Goal: Information Seeking & Learning: Compare options

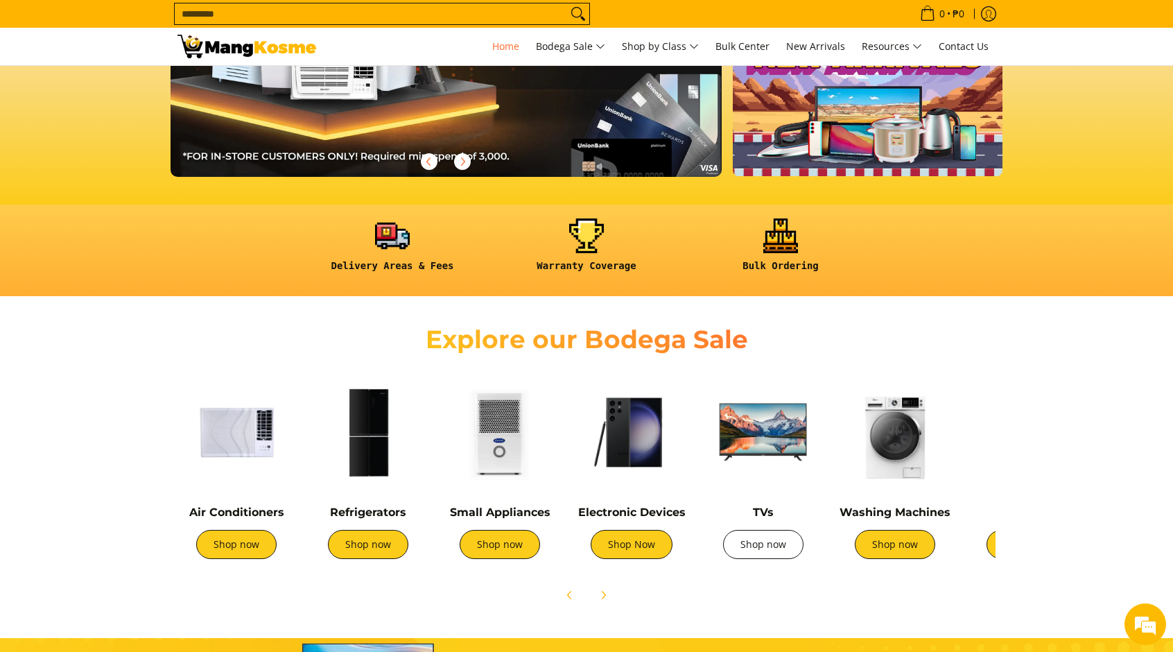
click at [761, 549] on link "Shop now" at bounding box center [763, 544] width 80 height 29
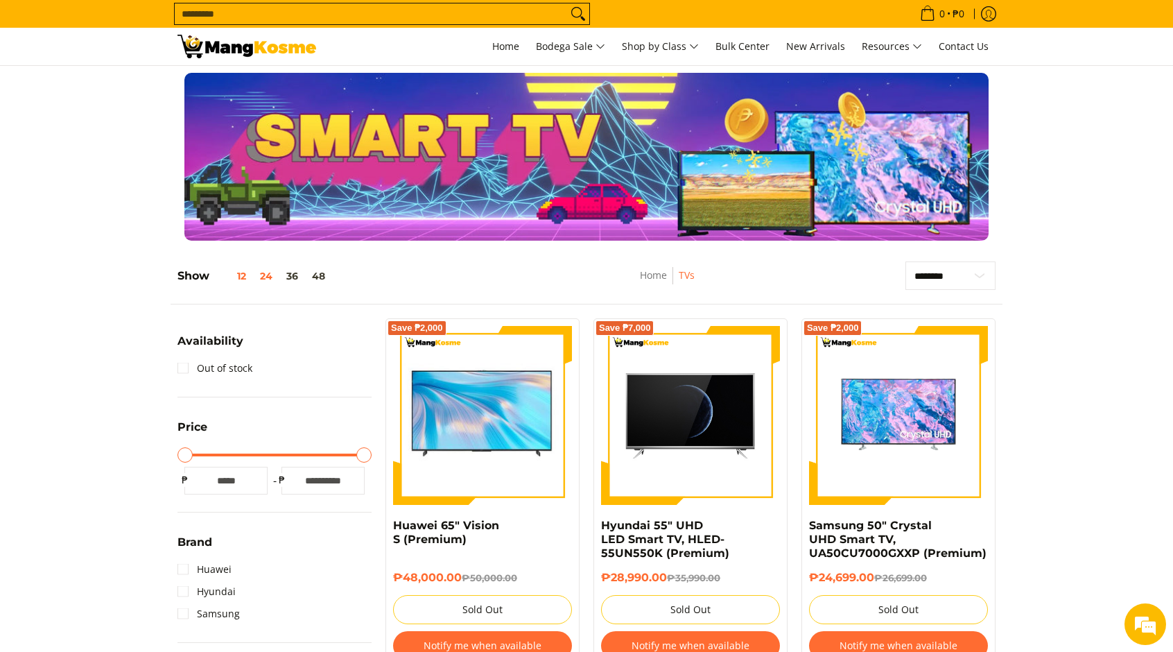
click at [243, 279] on button "12" at bounding box center [231, 275] width 44 height 11
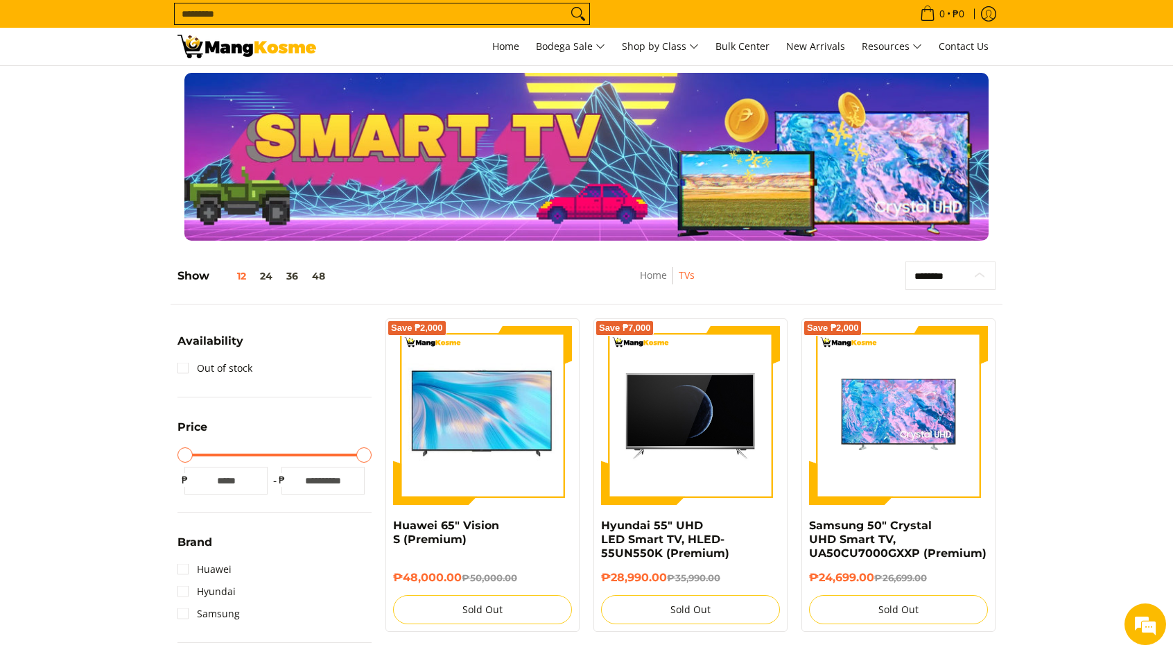
click at [970, 271] on select "**********" at bounding box center [950, 275] width 90 height 28
click at [266, 277] on button "24" at bounding box center [266, 275] width 26 height 11
click at [290, 279] on button "36" at bounding box center [292, 275] width 26 height 11
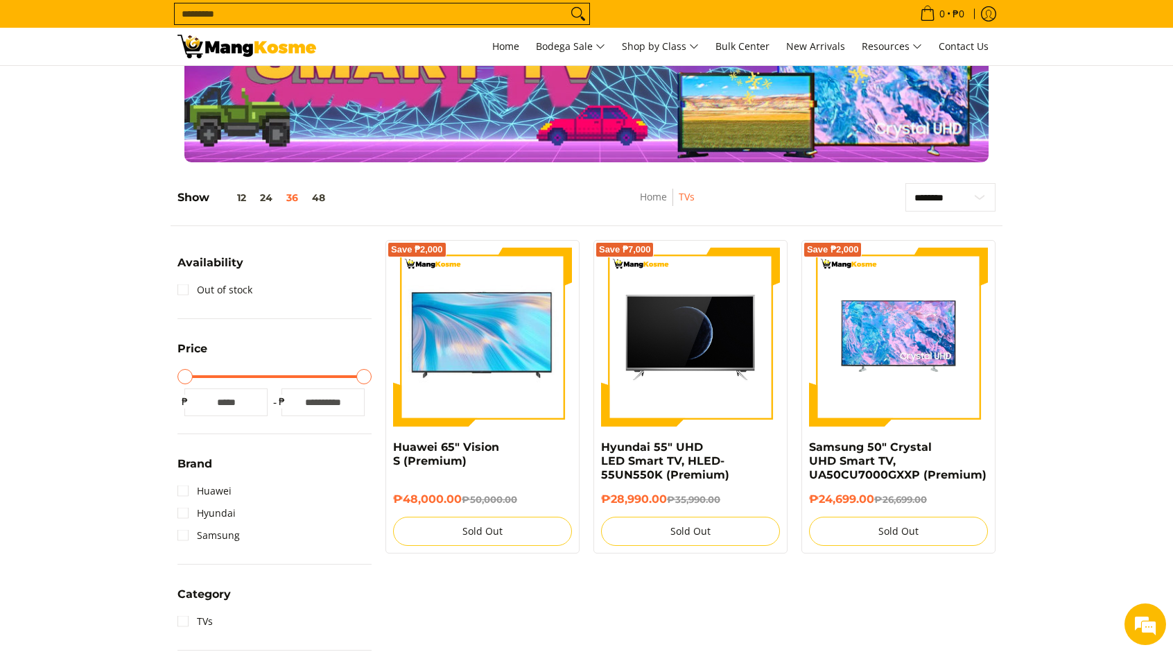
scroll to position [195, 0]
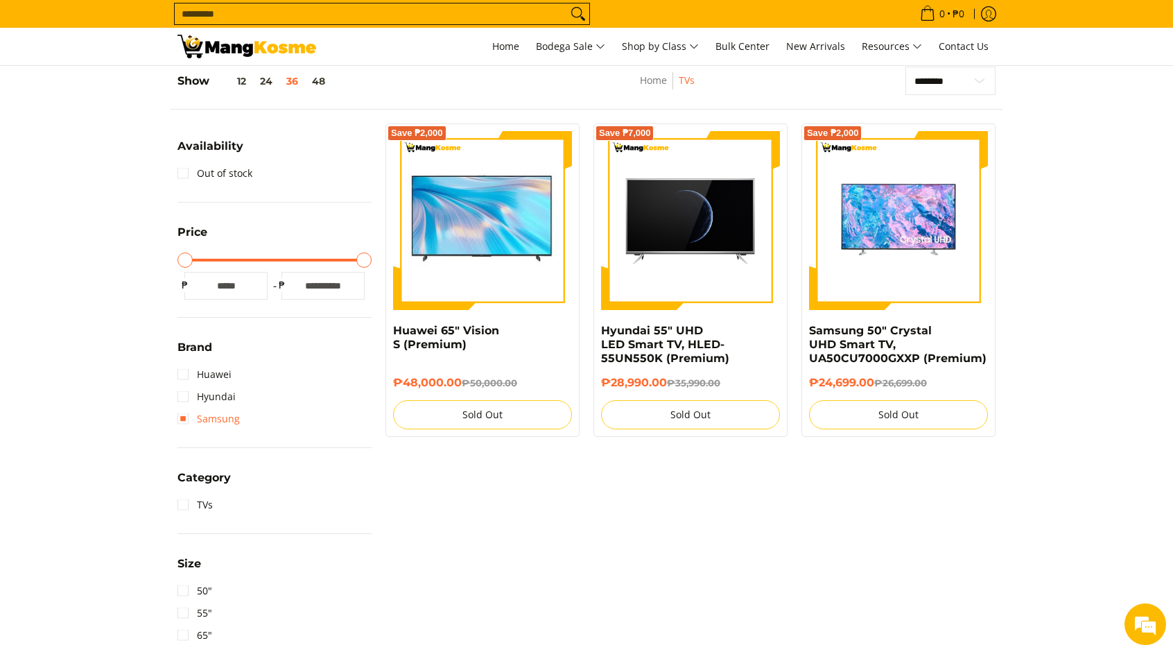
click at [189, 422] on link "Samsung" at bounding box center [208, 419] width 62 height 22
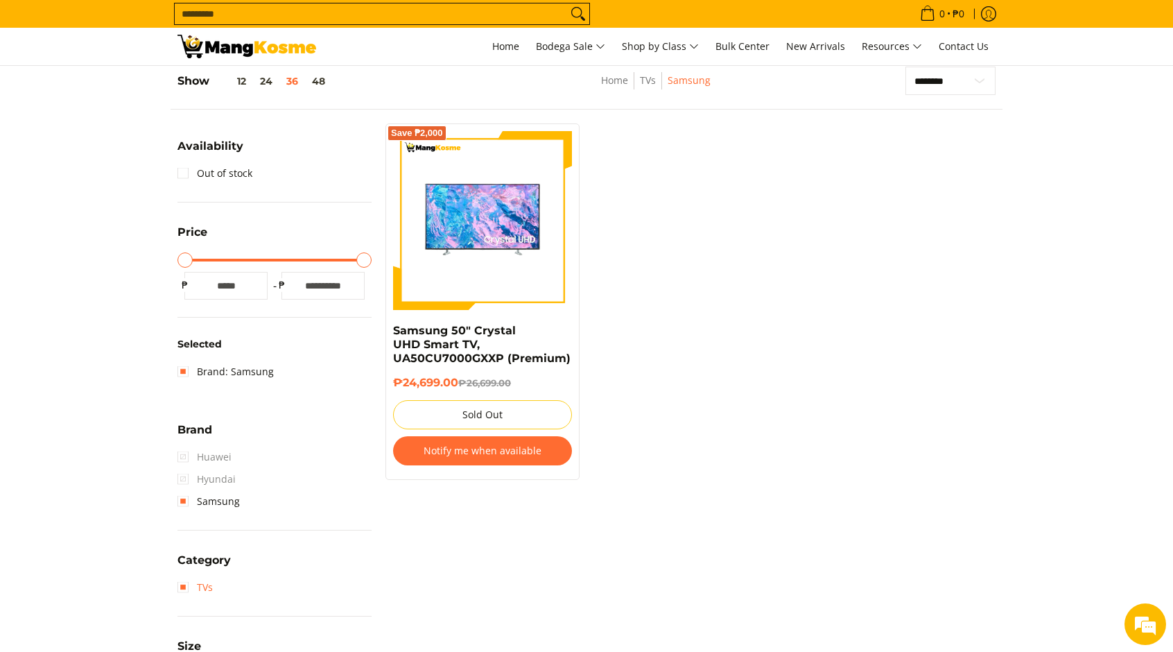
click at [186, 587] on link "TVs" at bounding box center [194, 587] width 35 height 22
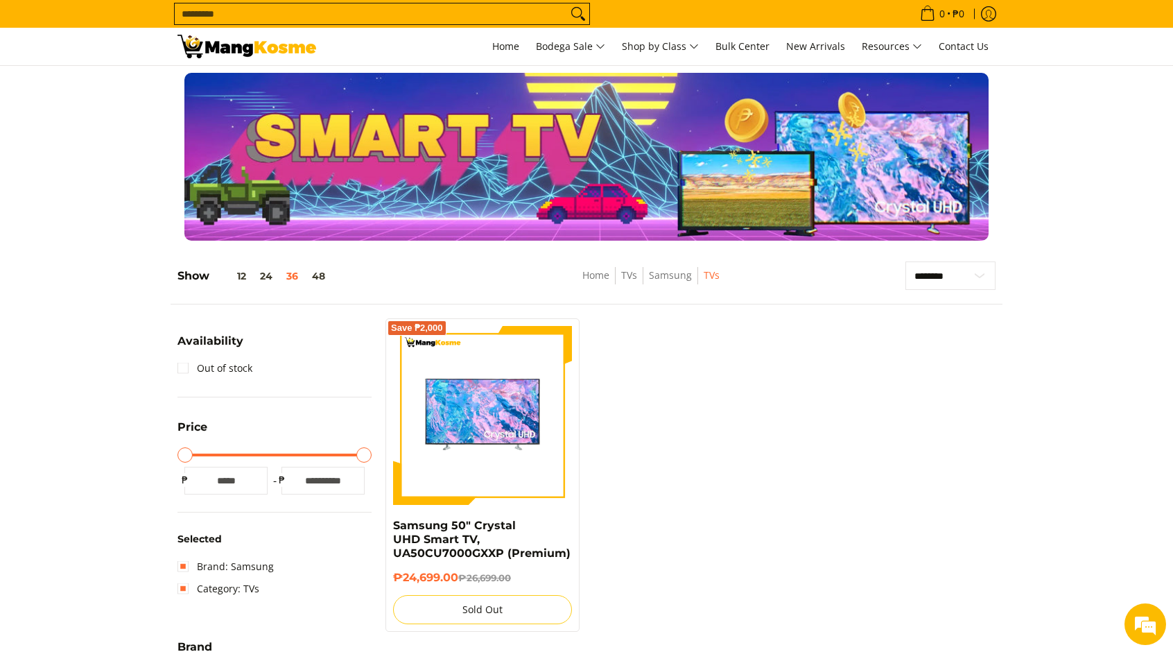
click at [316, 482] on input "*****" at bounding box center [322, 480] width 83 height 28
click at [186, 366] on link "Out of stock" at bounding box center [214, 368] width 75 height 22
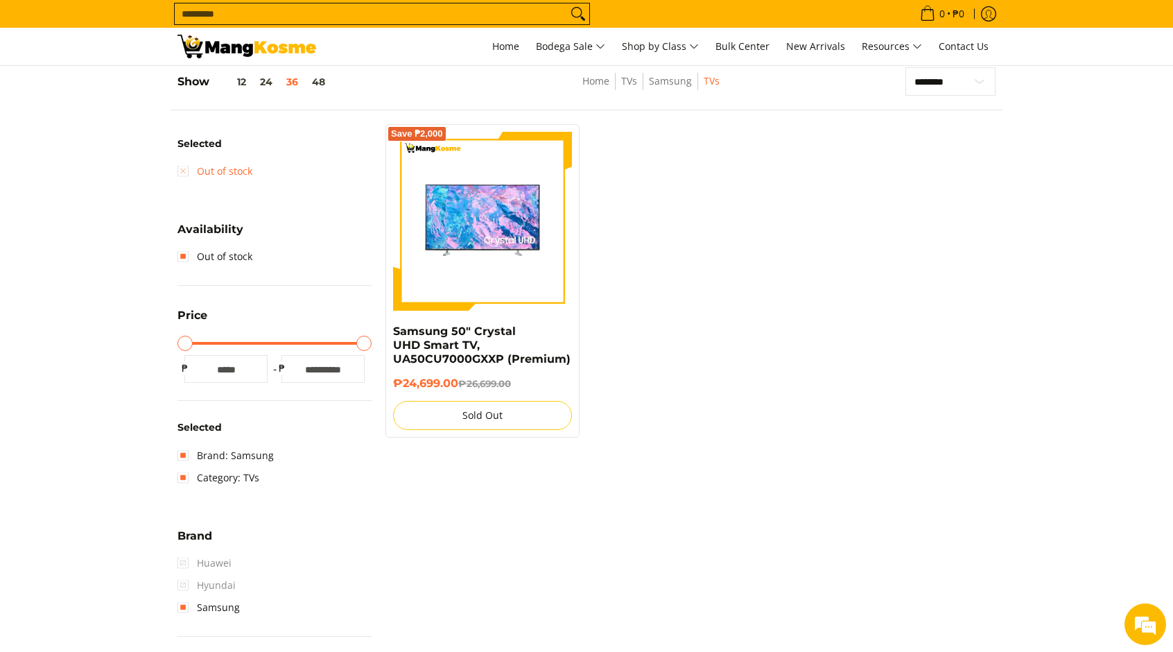
scroll to position [195, 0]
click at [184, 172] on link "Out of stock" at bounding box center [214, 170] width 75 height 22
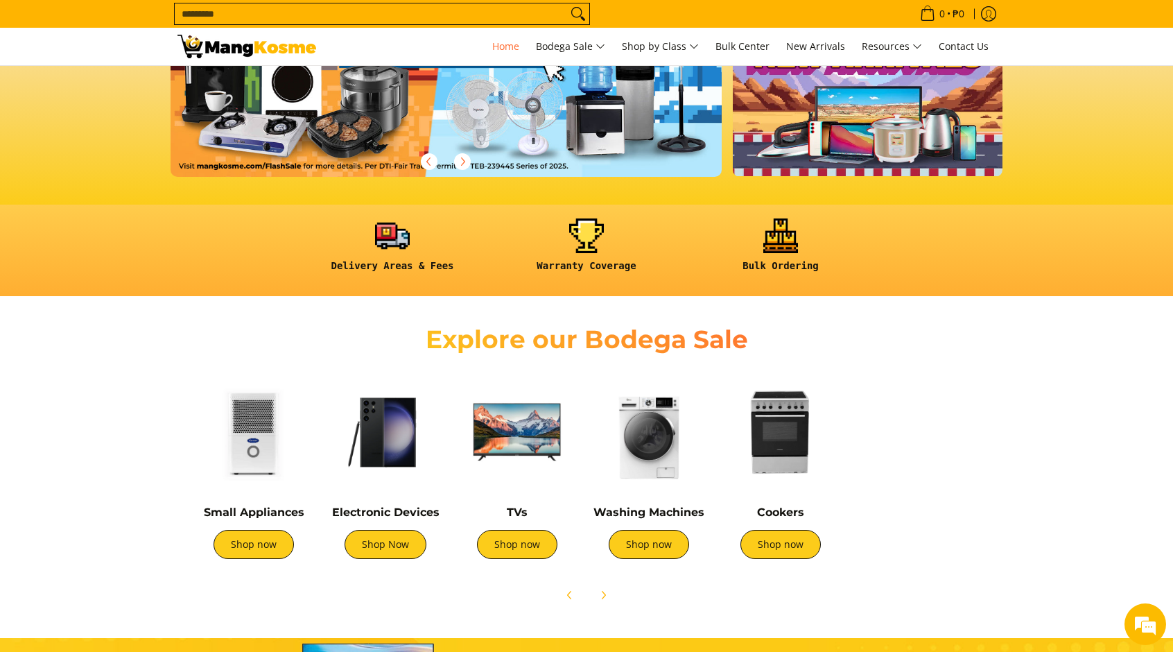
drag, startPoint x: 835, startPoint y: 539, endPoint x: 683, endPoint y: 532, distance: 151.3
click at [683, 532] on div "Washing Machines Shop now" at bounding box center [649, 538] width 118 height 67
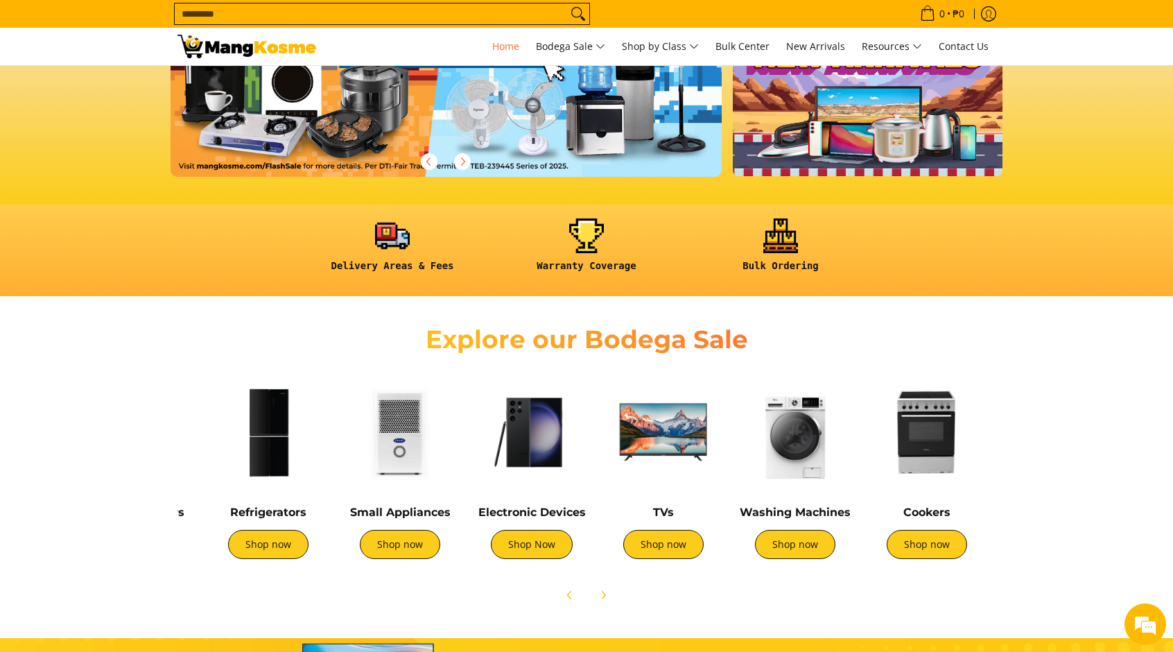
drag, startPoint x: 437, startPoint y: 510, endPoint x: 595, endPoint y: 523, distance: 158.5
click at [586, 513] on h4 "Electronic Devices" at bounding box center [532, 512] width 118 height 14
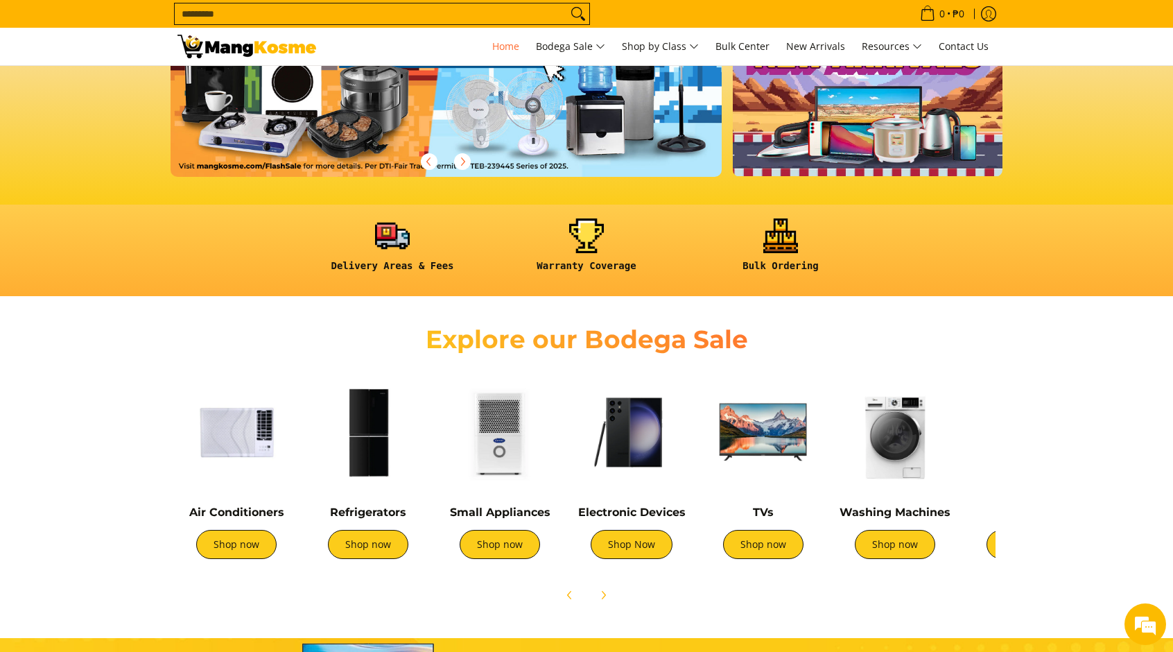
drag, startPoint x: 570, startPoint y: 497, endPoint x: 671, endPoint y: 500, distance: 101.2
click at [671, 500] on div "Electronic Devices Shop Now" at bounding box center [632, 472] width 118 height 199
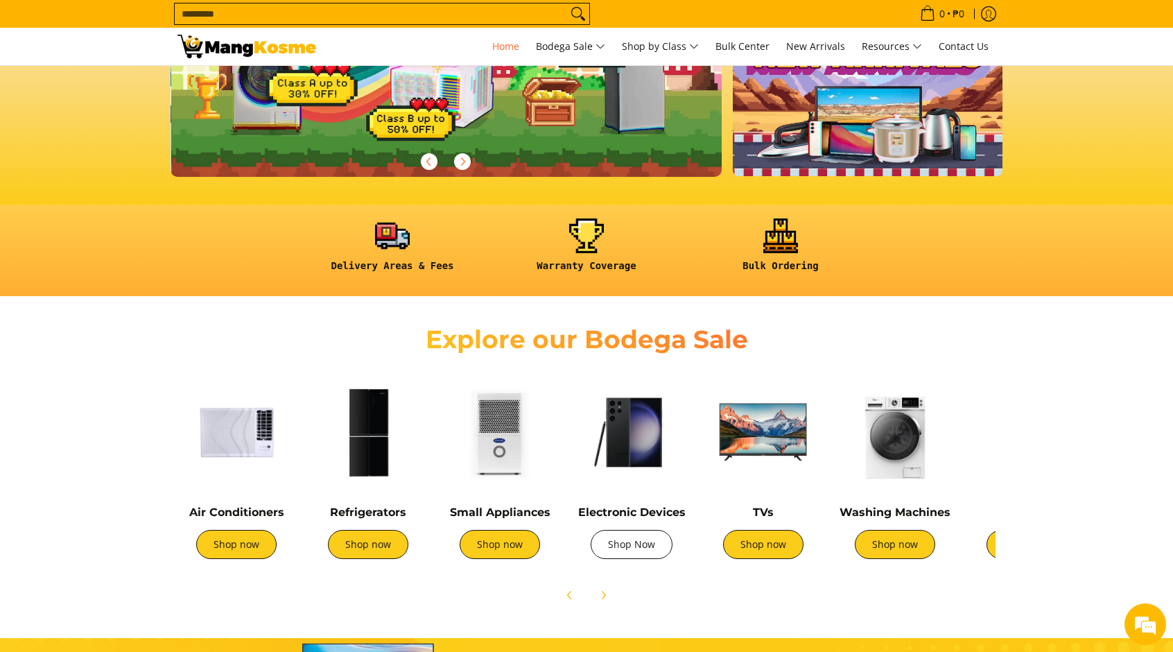
scroll to position [0, 551]
drag, startPoint x: 533, startPoint y: 498, endPoint x: 590, endPoint y: 498, distance: 56.8
click at [588, 498] on div "Air Conditioners Shop now Refrigerators Shop now Shop now" at bounding box center [818, 469] width 1294 height 206
click at [593, 497] on div "Electronic Devices Shop Now" at bounding box center [632, 472] width 118 height 199
drag, startPoint x: 594, startPoint y: 496, endPoint x: 641, endPoint y: 496, distance: 47.1
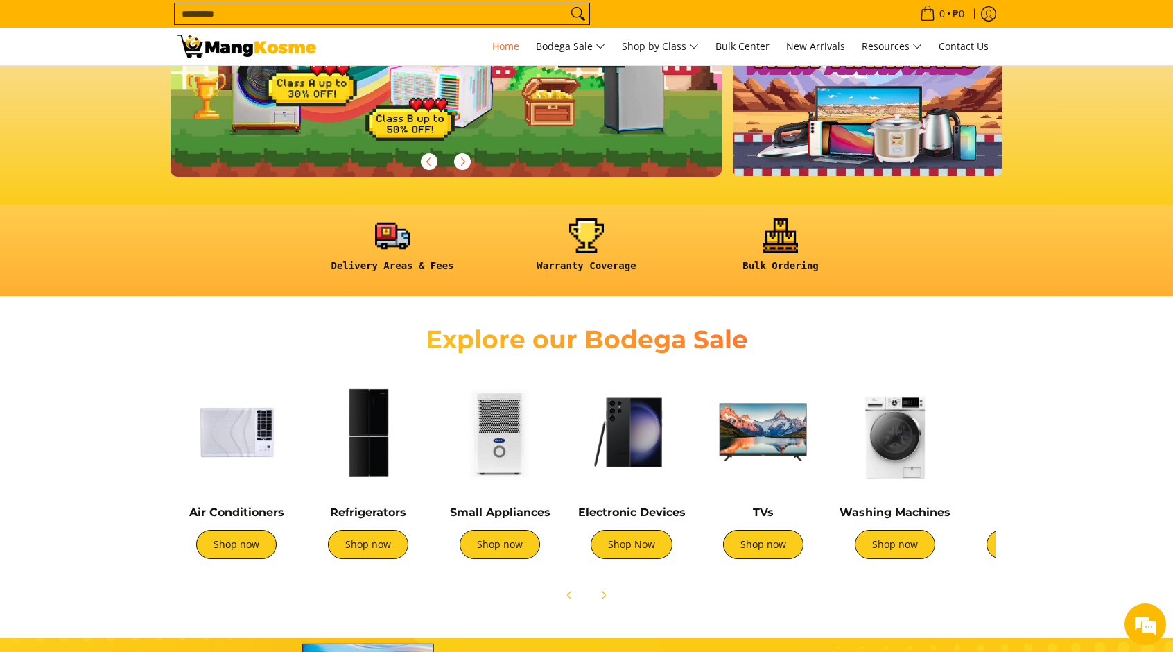
click at [634, 496] on div "Electronic Devices Shop Now" at bounding box center [632, 472] width 118 height 199
click at [241, 552] on link "Shop now" at bounding box center [236, 544] width 80 height 29
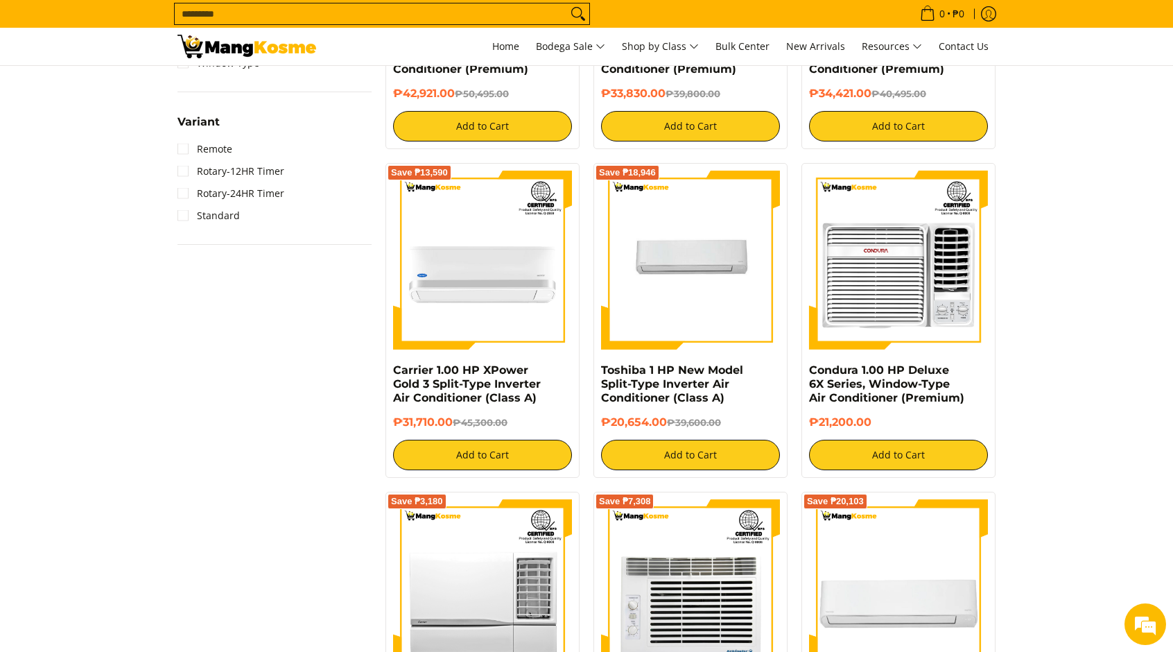
scroll to position [1386, 0]
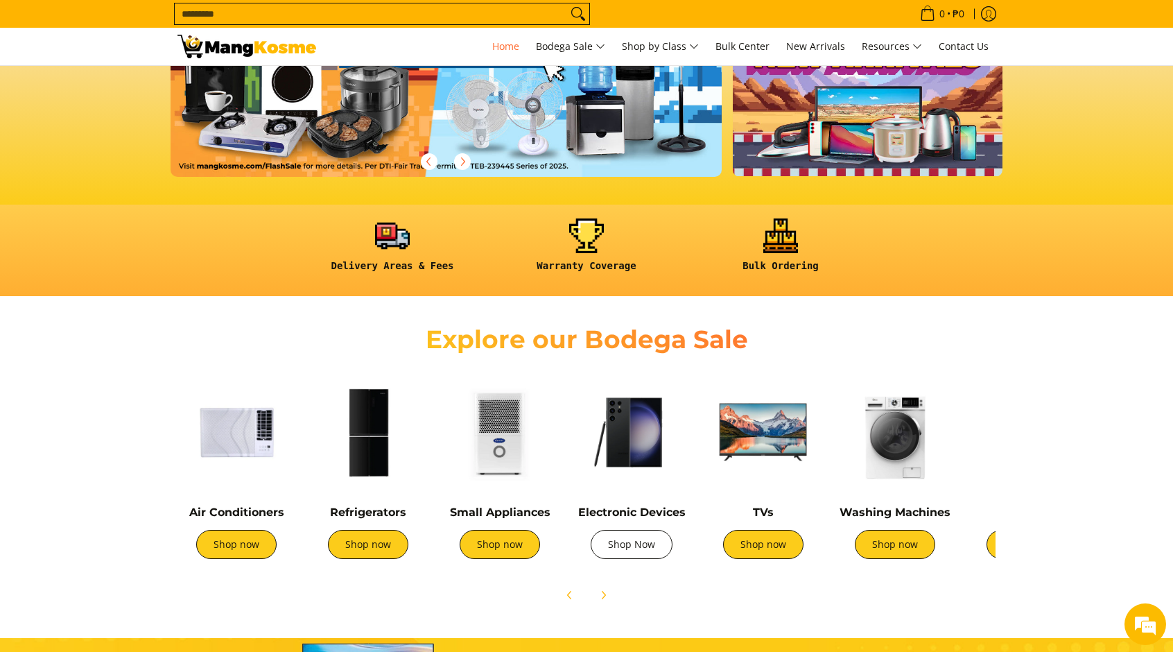
click at [645, 552] on link "Shop Now" at bounding box center [632, 544] width 82 height 29
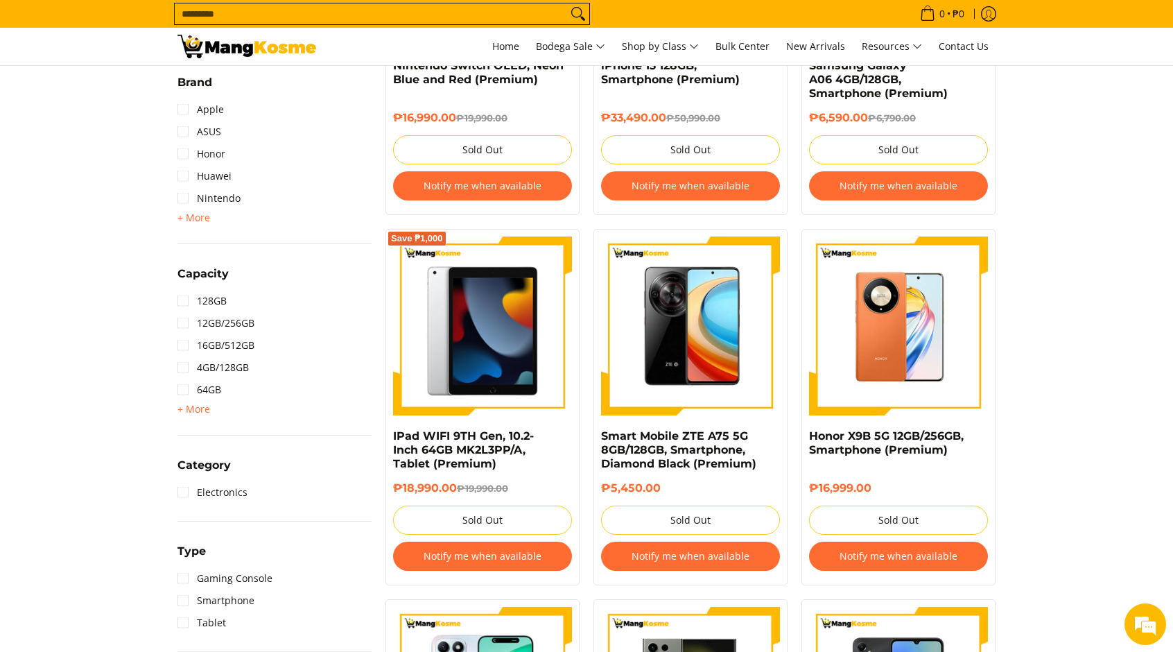
scroll to position [462, 0]
